Goal: Task Accomplishment & Management: Use online tool/utility

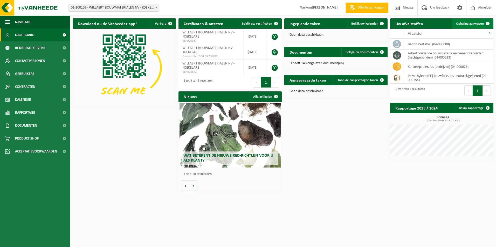
click at [470, 25] on span "Ophaling aanvragen" at bounding box center [470, 23] width 28 height 3
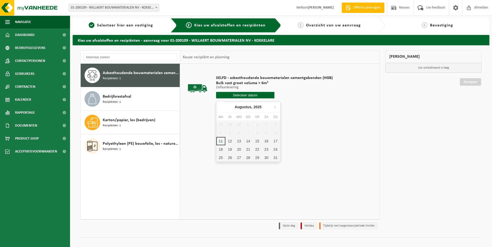
click at [249, 95] on input "text" at bounding box center [245, 95] width 58 height 6
click at [241, 142] on div "13" at bounding box center [238, 141] width 9 height 8
type input "Van 2025-08-13"
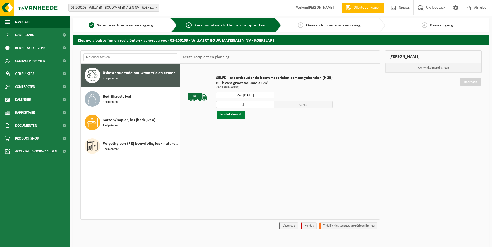
click at [235, 116] on button "In winkelmand" at bounding box center [230, 115] width 29 height 8
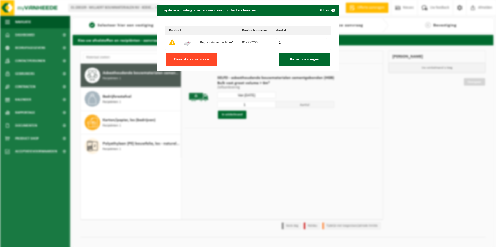
click at [193, 59] on span "Deze stap overslaan" at bounding box center [191, 59] width 35 height 4
type input "0"
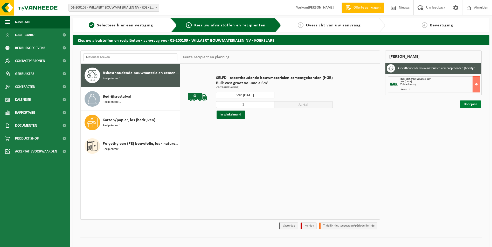
click at [468, 104] on link "Doorgaan" at bounding box center [470, 105] width 21 height 8
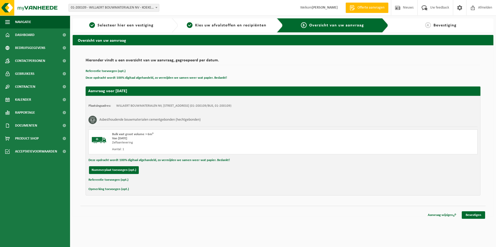
click at [473, 220] on div "Navigatie Offerte aanvragen Nieuws Uw feedback Afmelden Dashboard Bedrijfsgegev…" at bounding box center [248, 111] width 496 height 222
click at [473, 217] on link "Bevestigen" at bounding box center [472, 216] width 23 height 8
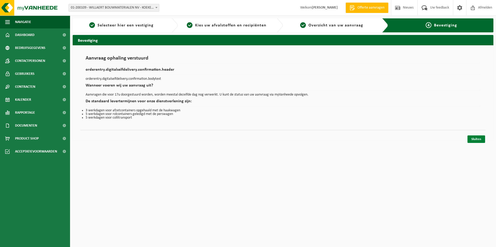
click at [479, 139] on link "Sluiten" at bounding box center [476, 140] width 18 height 8
